Goal: Navigation & Orientation: Find specific page/section

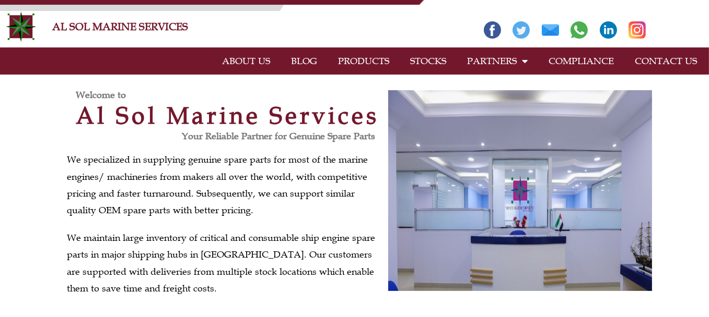
click at [352, 58] on link "PRODUCTS" at bounding box center [363, 61] width 72 height 24
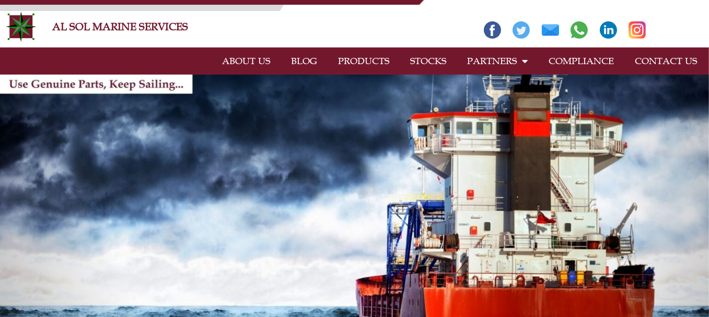
click at [420, 56] on link "STOCKS" at bounding box center [427, 61] width 57 height 24
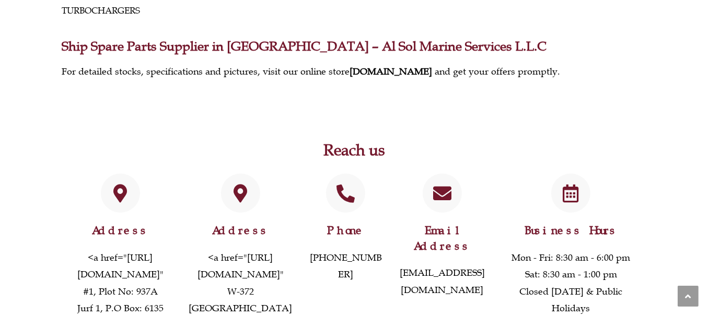
scroll to position [836, 0]
